Goal: Find specific page/section: Find specific page/section

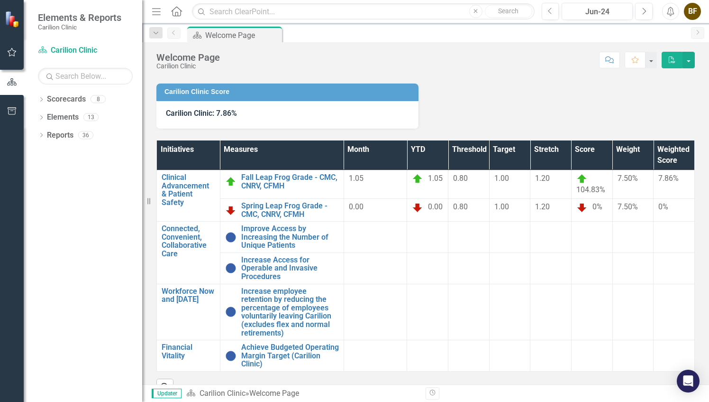
scroll to position [87, 0]
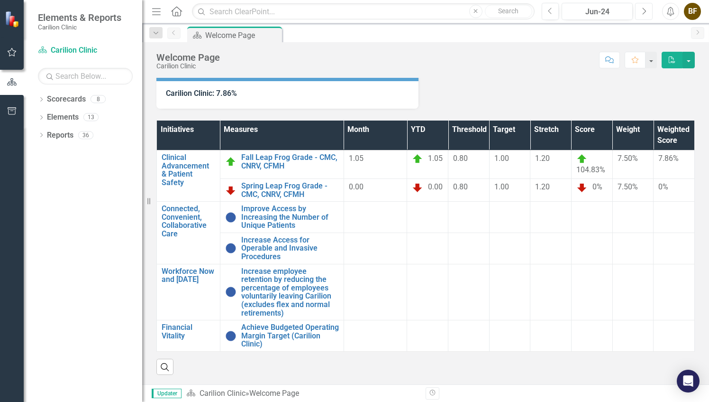
click at [647, 11] on button "Next" at bounding box center [644, 11] width 18 height 17
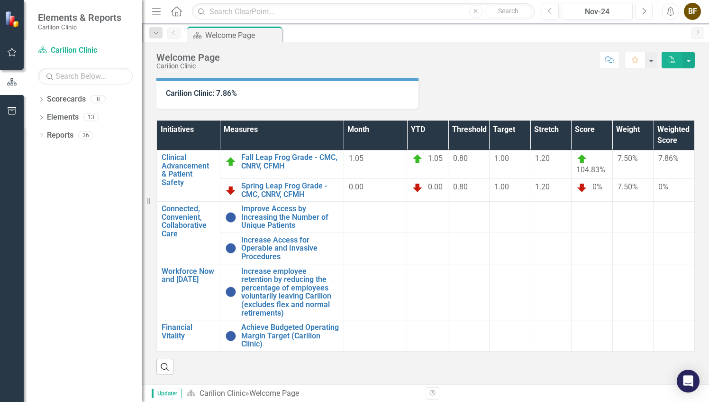
click at [647, 11] on button "Next" at bounding box center [644, 11] width 18 height 17
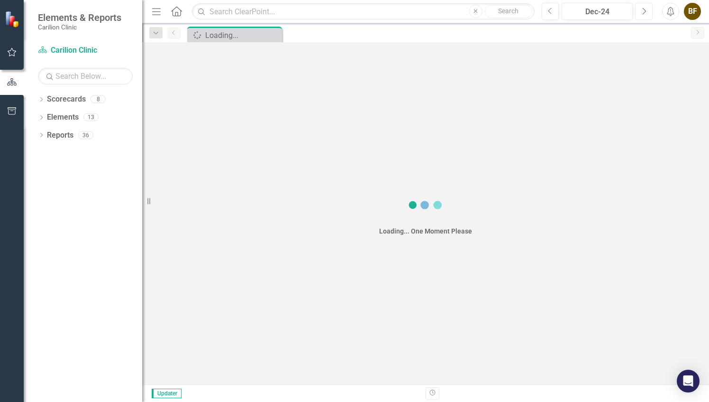
click at [647, 11] on button "Next" at bounding box center [644, 11] width 18 height 17
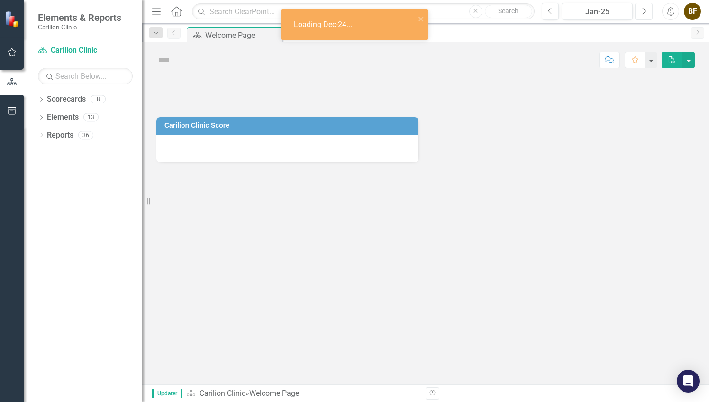
click at [647, 11] on button "Next" at bounding box center [644, 11] width 18 height 17
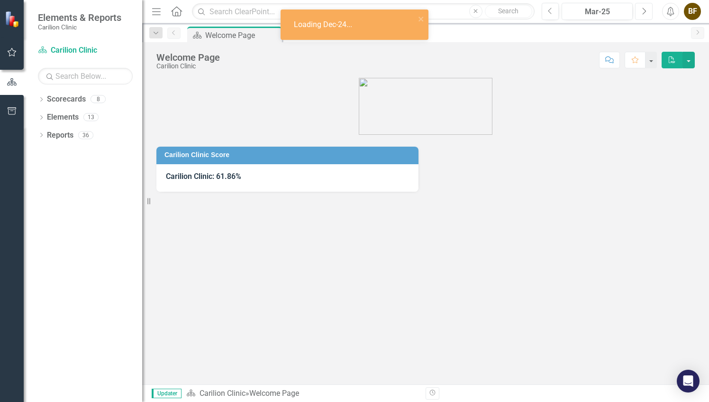
click at [647, 11] on button "Next" at bounding box center [644, 11] width 18 height 17
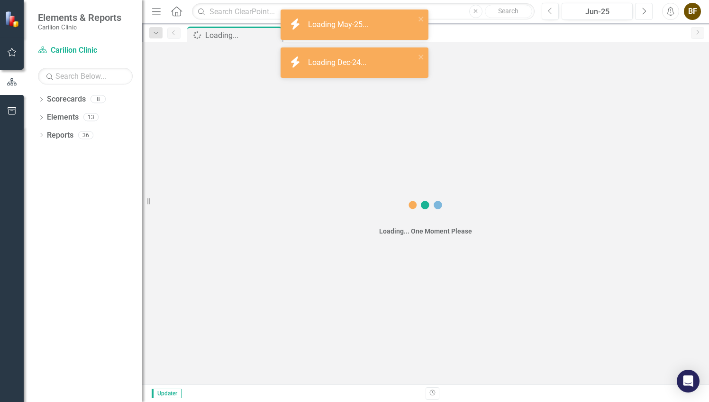
click at [647, 11] on button "Next" at bounding box center [644, 11] width 18 height 17
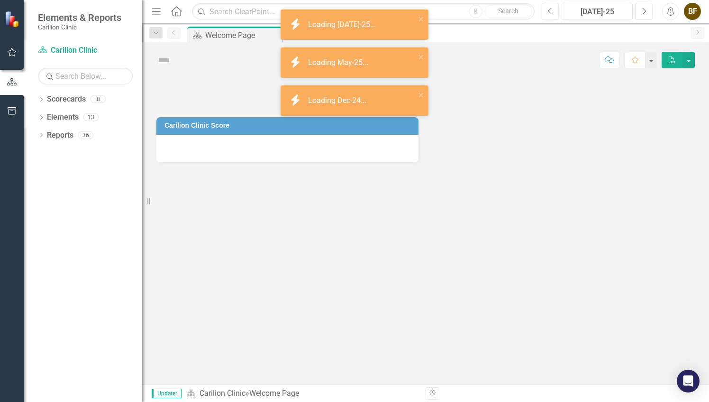
click at [647, 11] on button "Next" at bounding box center [644, 11] width 18 height 17
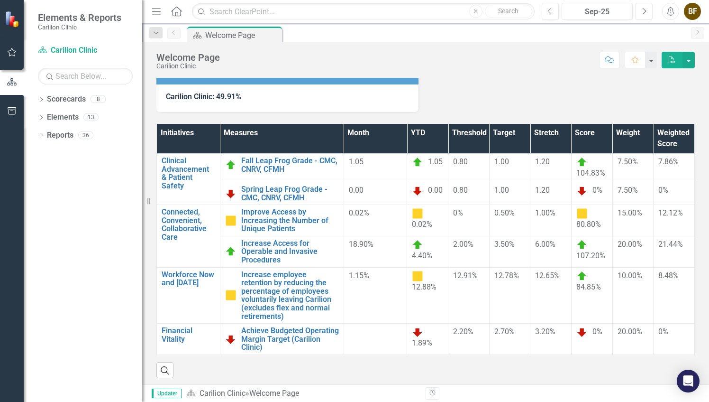
scroll to position [87, 0]
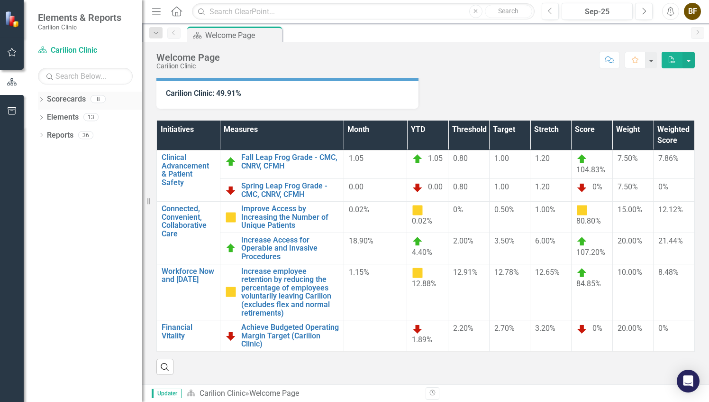
click at [41, 99] on icon "Dropdown" at bounding box center [41, 100] width 7 height 5
click at [79, 170] on link "Rheumatology" at bounding box center [97, 170] width 90 height 11
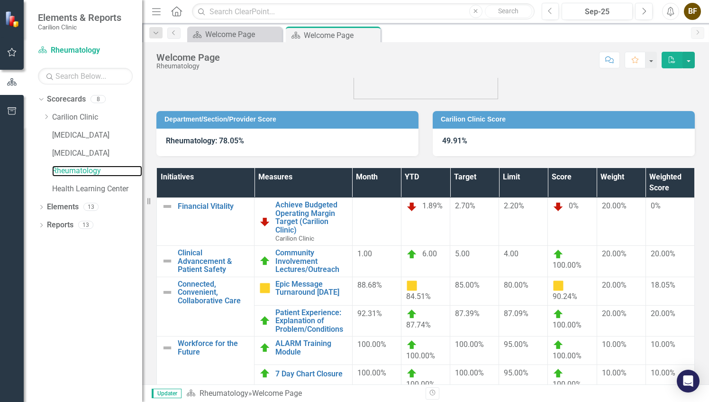
scroll to position [40, 0]
